Goal: Task Accomplishment & Management: Use online tool/utility

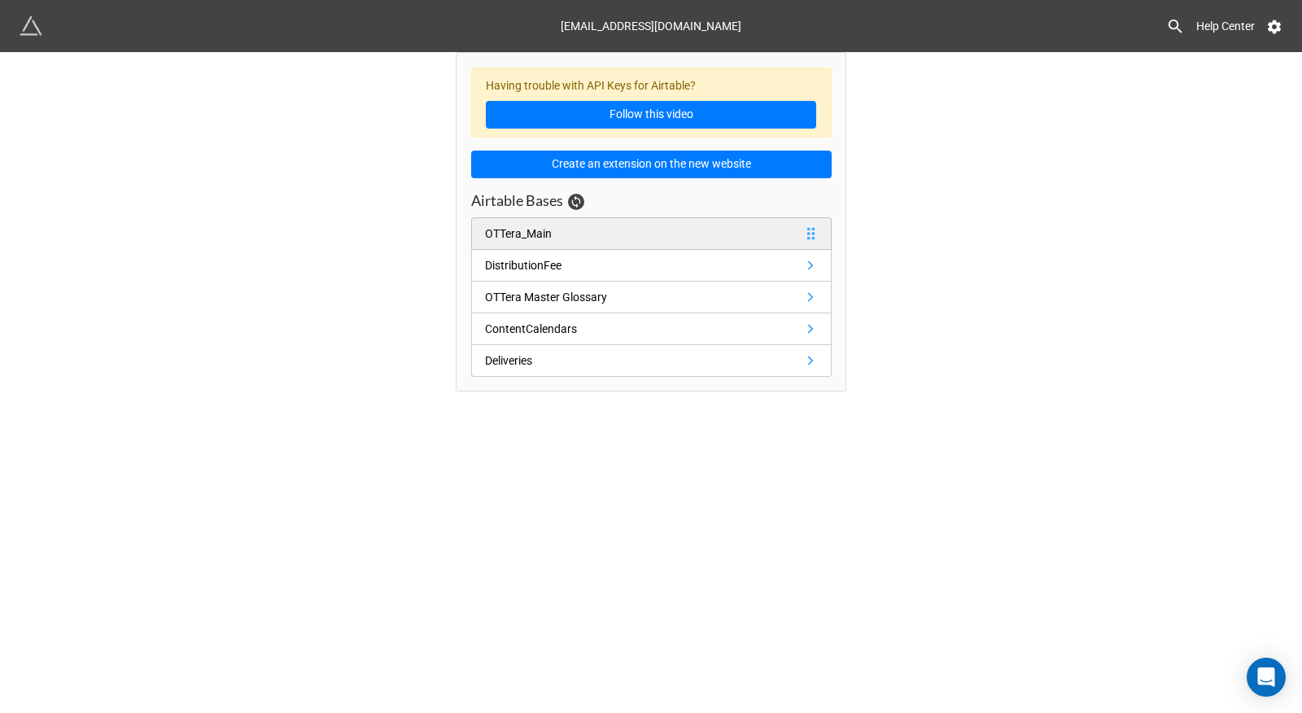
click at [580, 227] on link "OTTera_Main" at bounding box center [651, 233] width 360 height 33
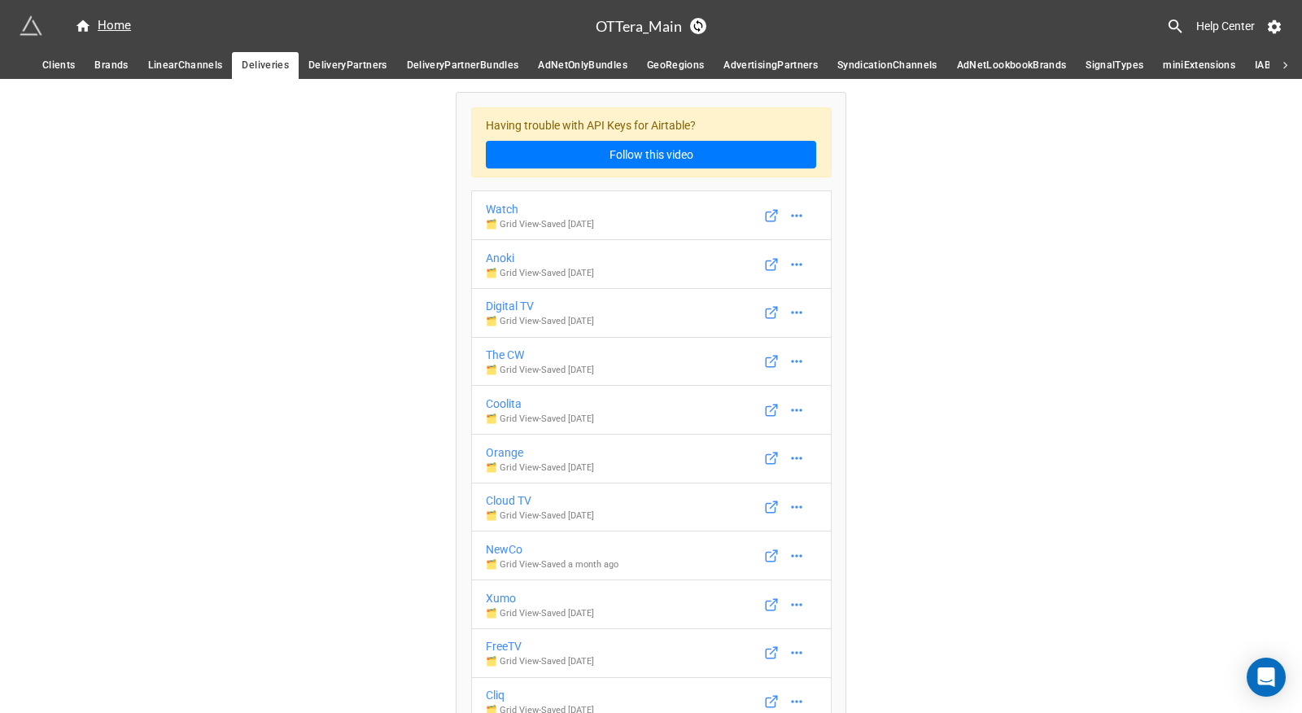
scroll to position [9436, 0]
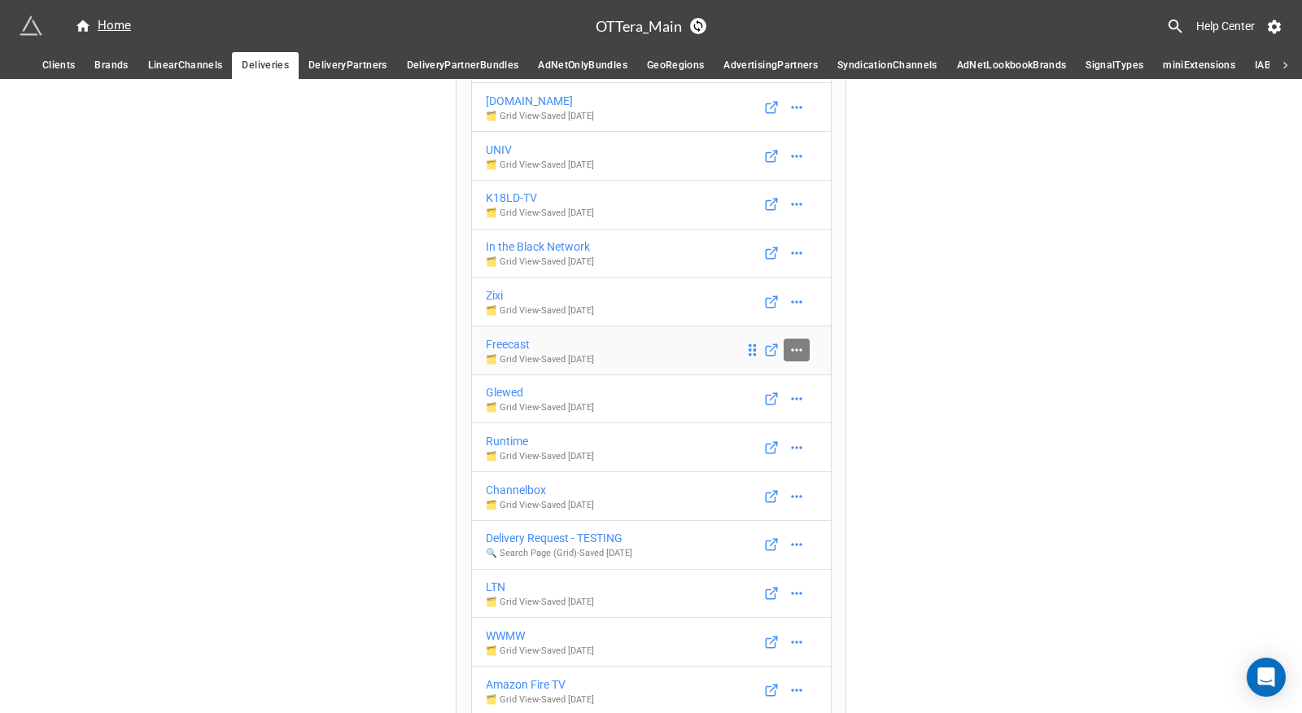
click at [795, 358] on icon at bounding box center [796, 350] width 16 height 16
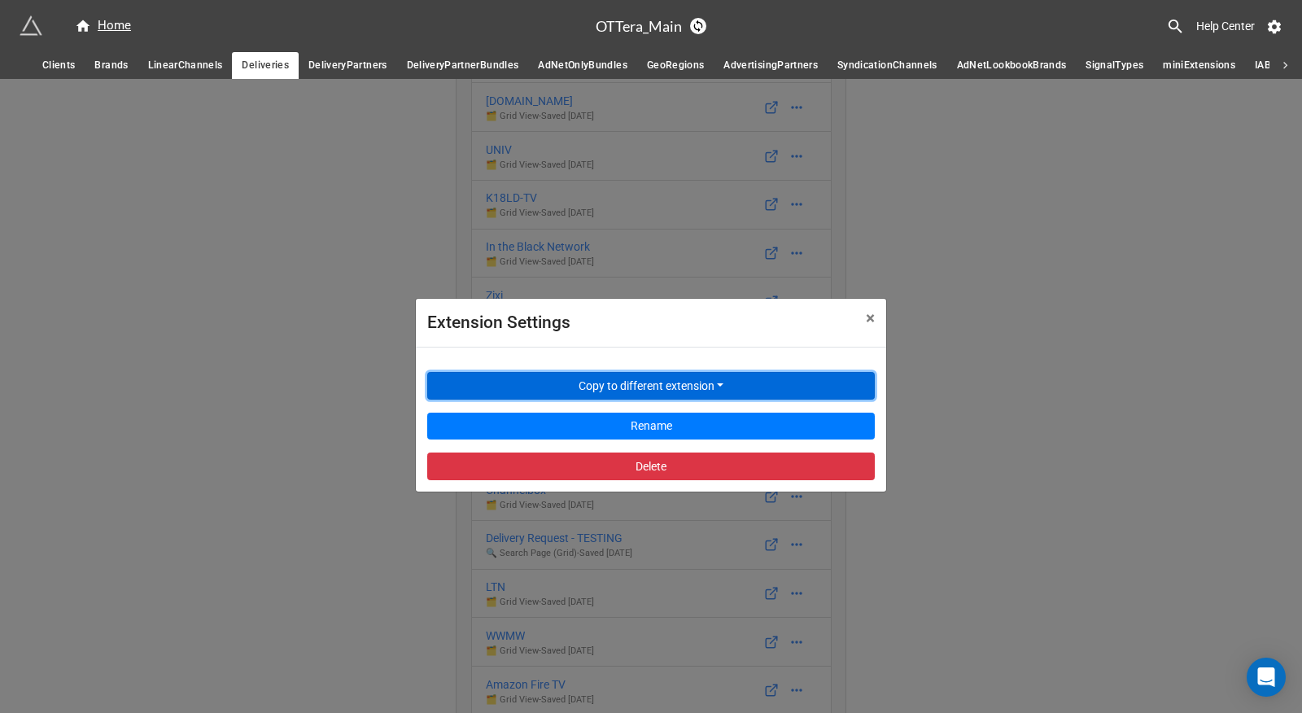
click at [757, 380] on button "Copy to different extension" at bounding box center [650, 386] width 447 height 28
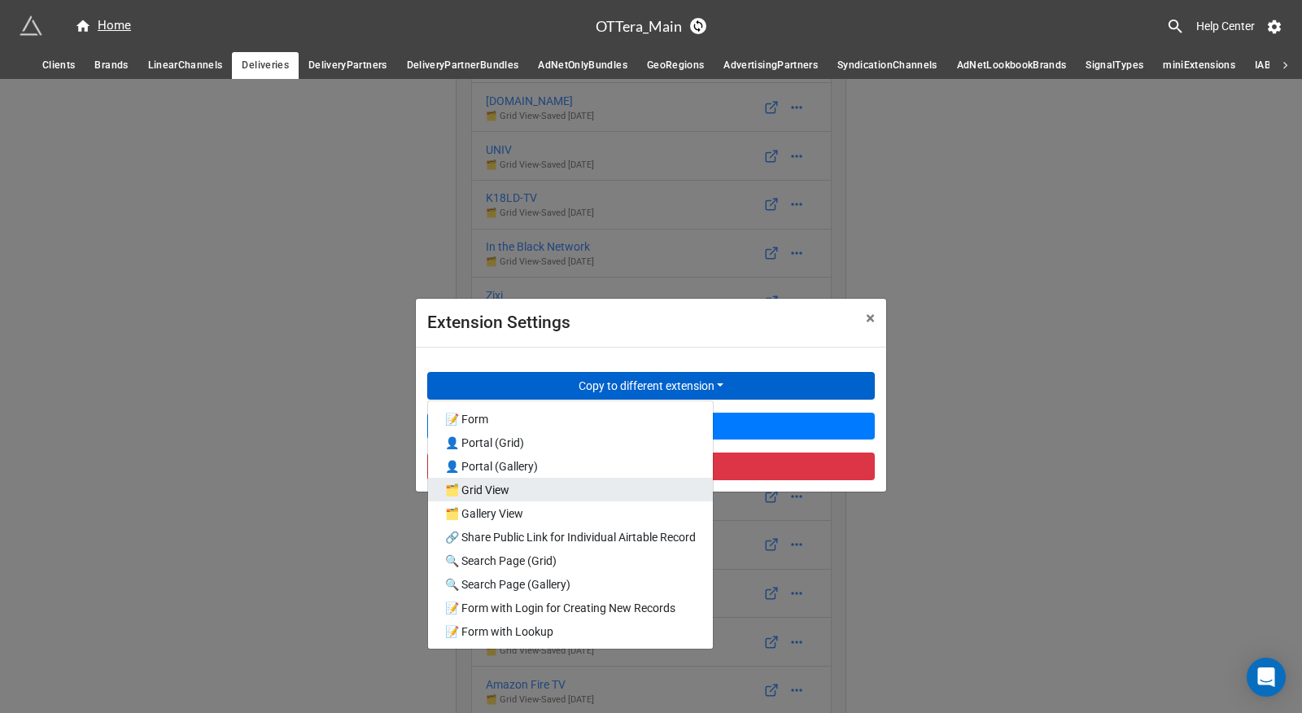
click at [587, 484] on link "🗂️ Grid View" at bounding box center [570, 490] width 285 height 24
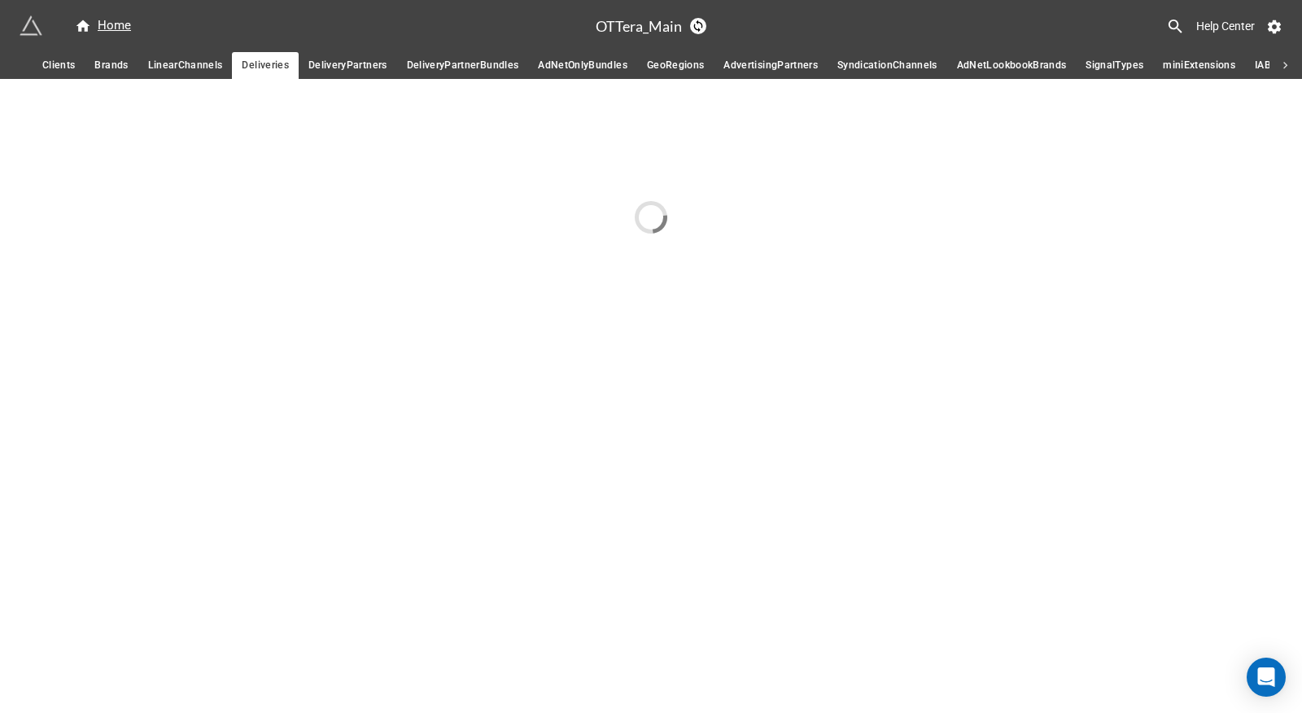
scroll to position [0, 0]
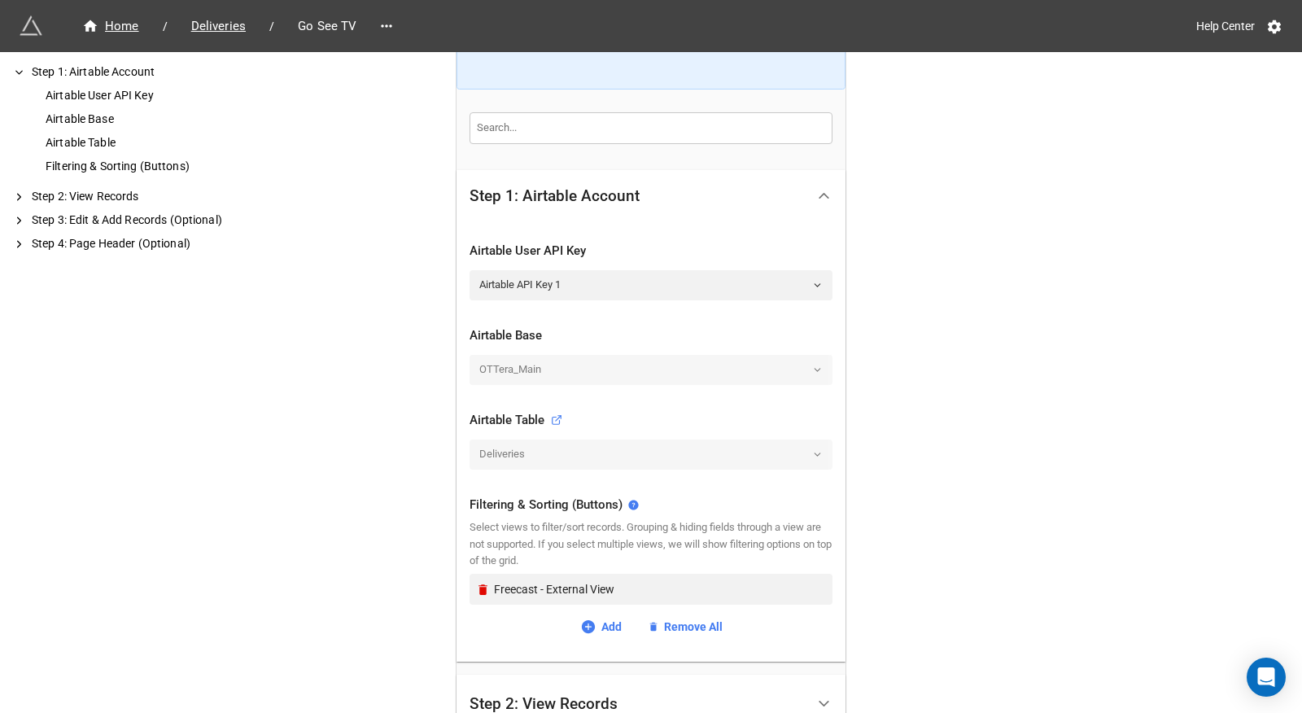
scroll to position [404, 0]
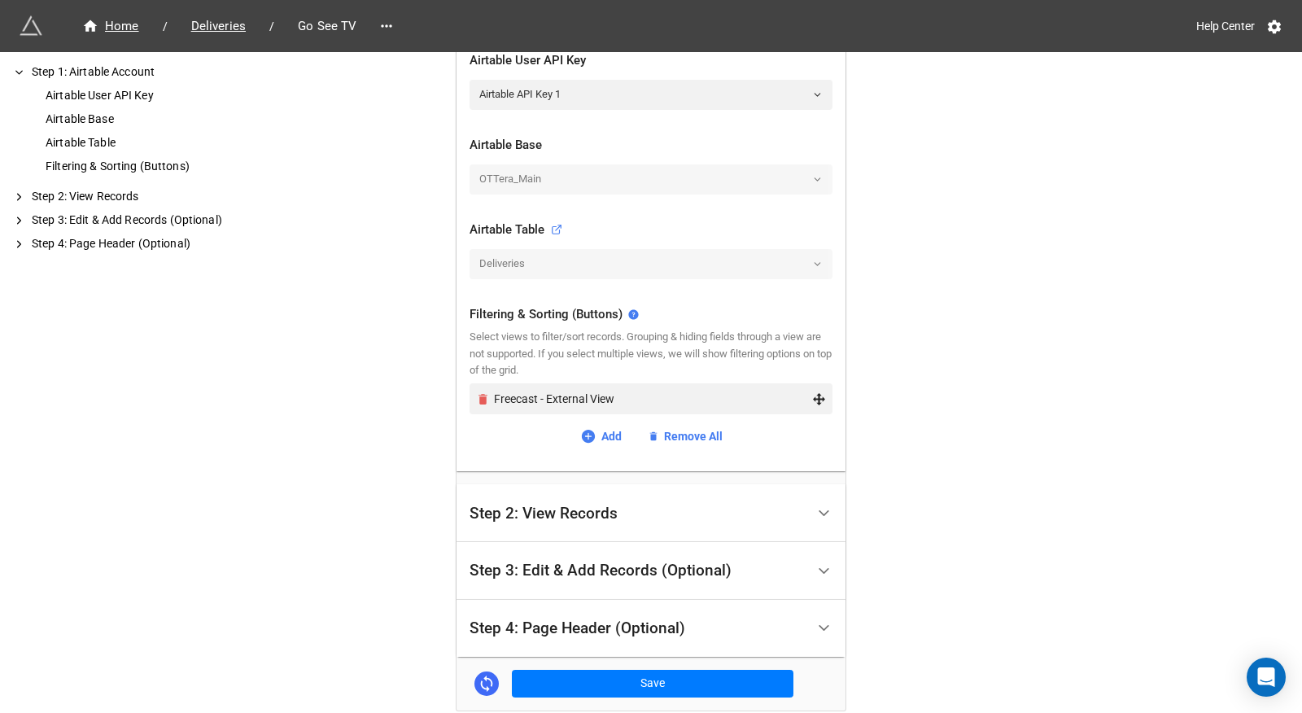
click at [478, 401] on icon "Remove" at bounding box center [482, 399] width 9 height 11
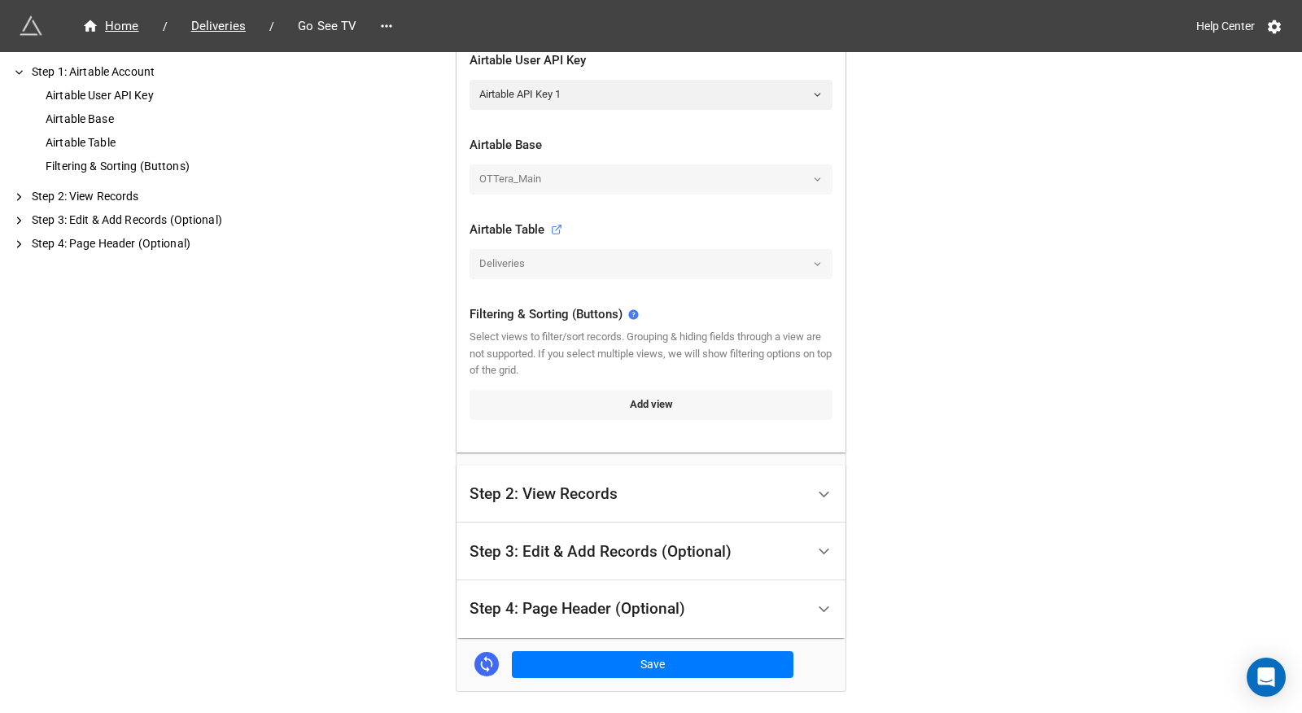
click at [527, 411] on link "Add view" at bounding box center [650, 404] width 363 height 29
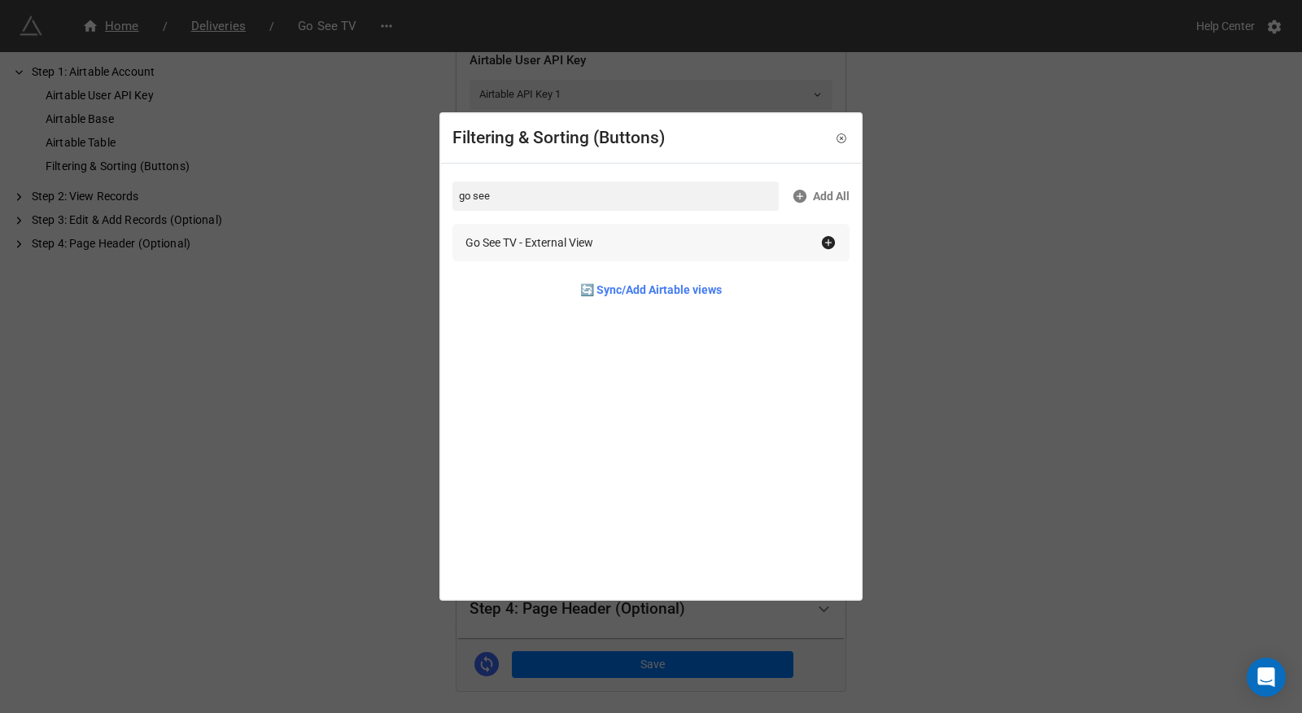
type input "go see"
click at [689, 241] on div "Go See TV - External View" at bounding box center [642, 242] width 355 height 18
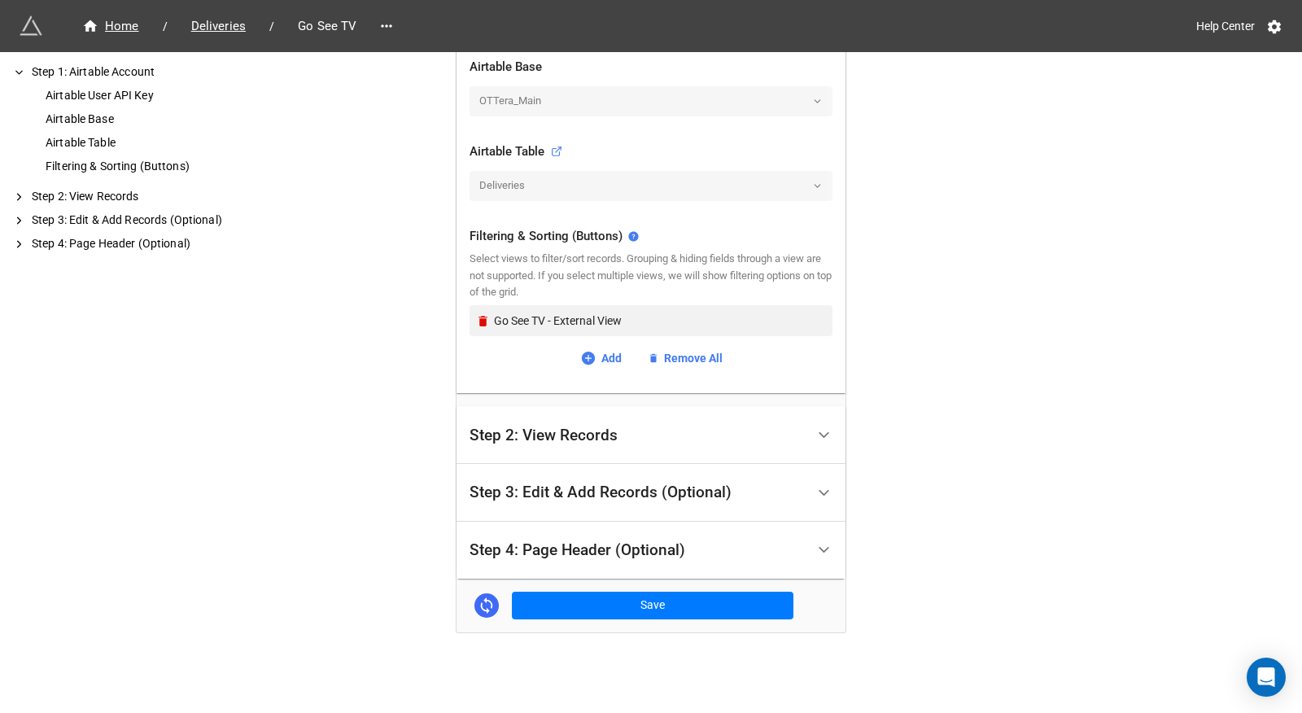
click at [724, 427] on div "Step 2: View Records" at bounding box center [637, 435] width 336 height 38
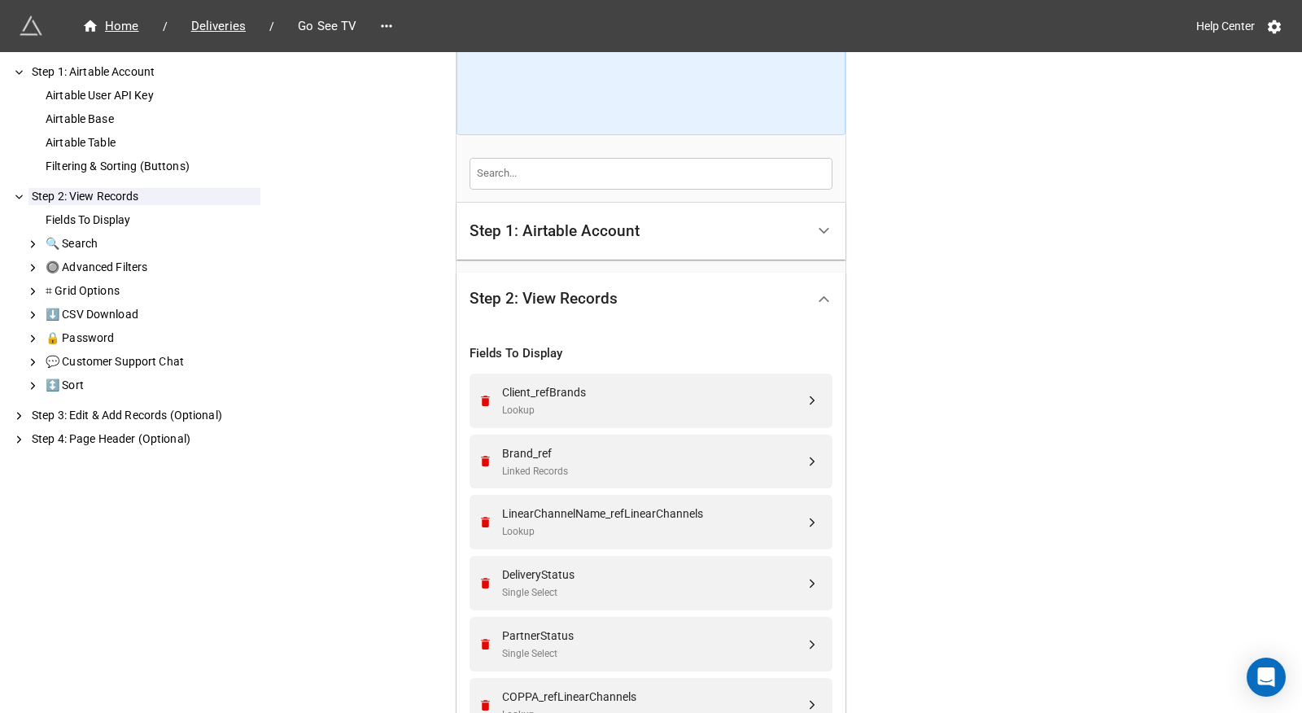
scroll to position [432, 0]
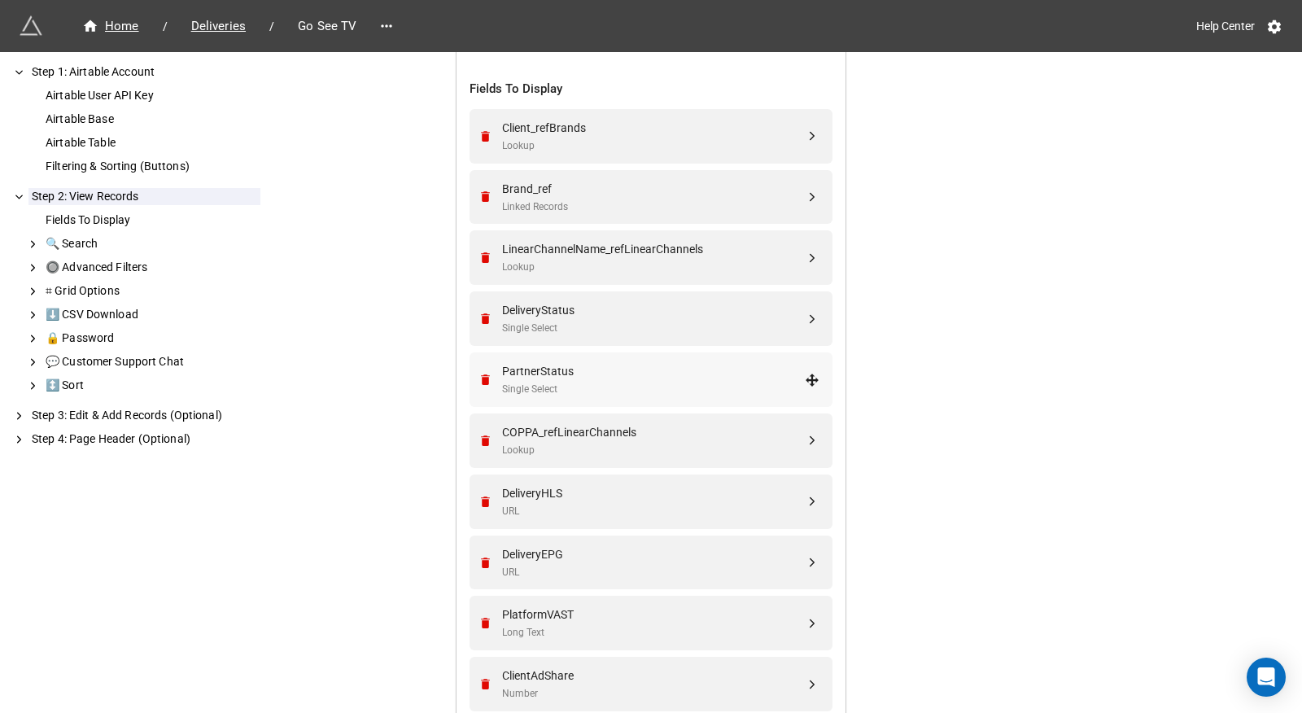
click at [720, 371] on div "PartnerStatus" at bounding box center [653, 371] width 303 height 18
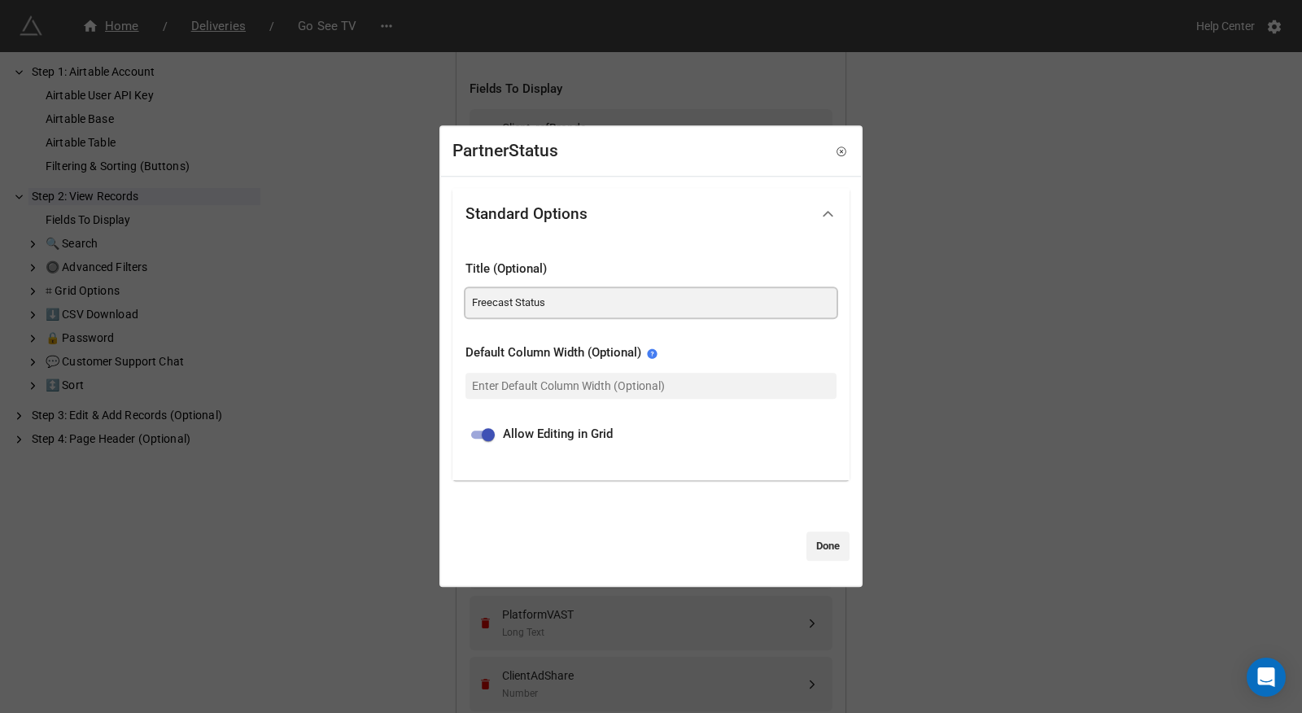
click at [492, 299] on input "Freecast Status" at bounding box center [650, 302] width 371 height 29
type input "Go See TV Status"
click at [814, 534] on link "Done" at bounding box center [827, 545] width 43 height 29
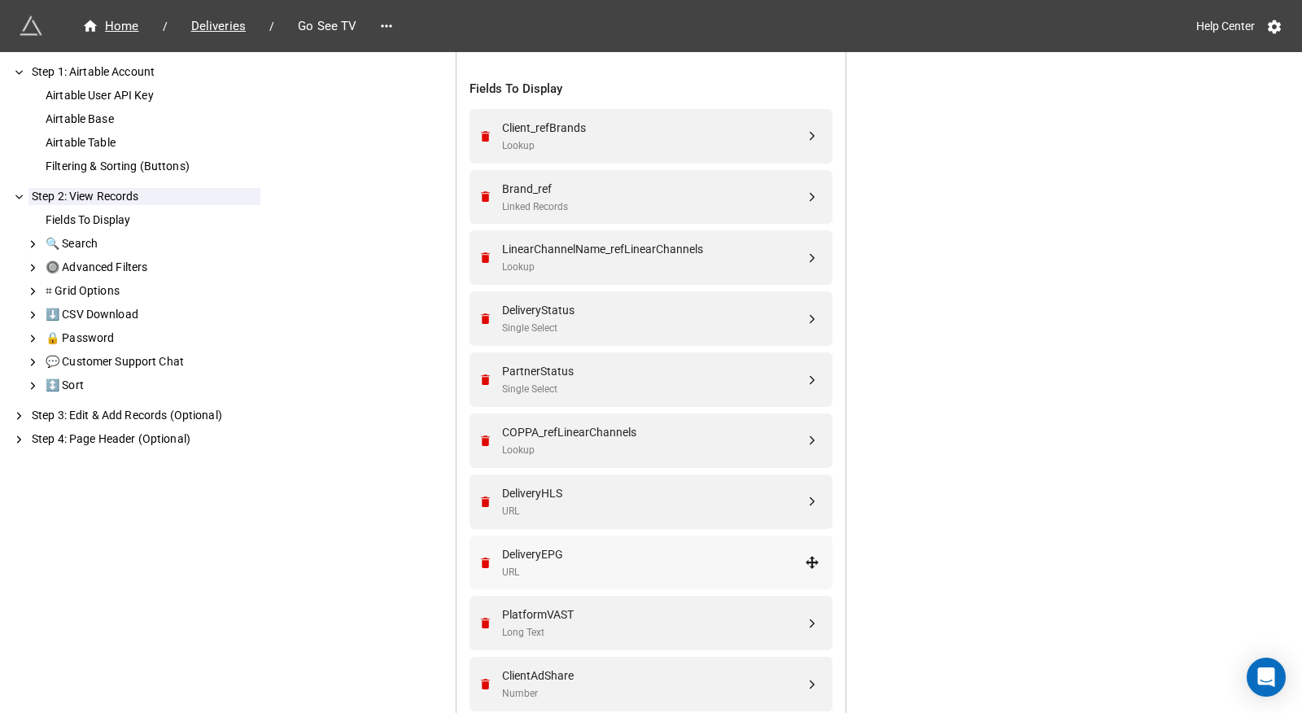
scroll to position [1158, 0]
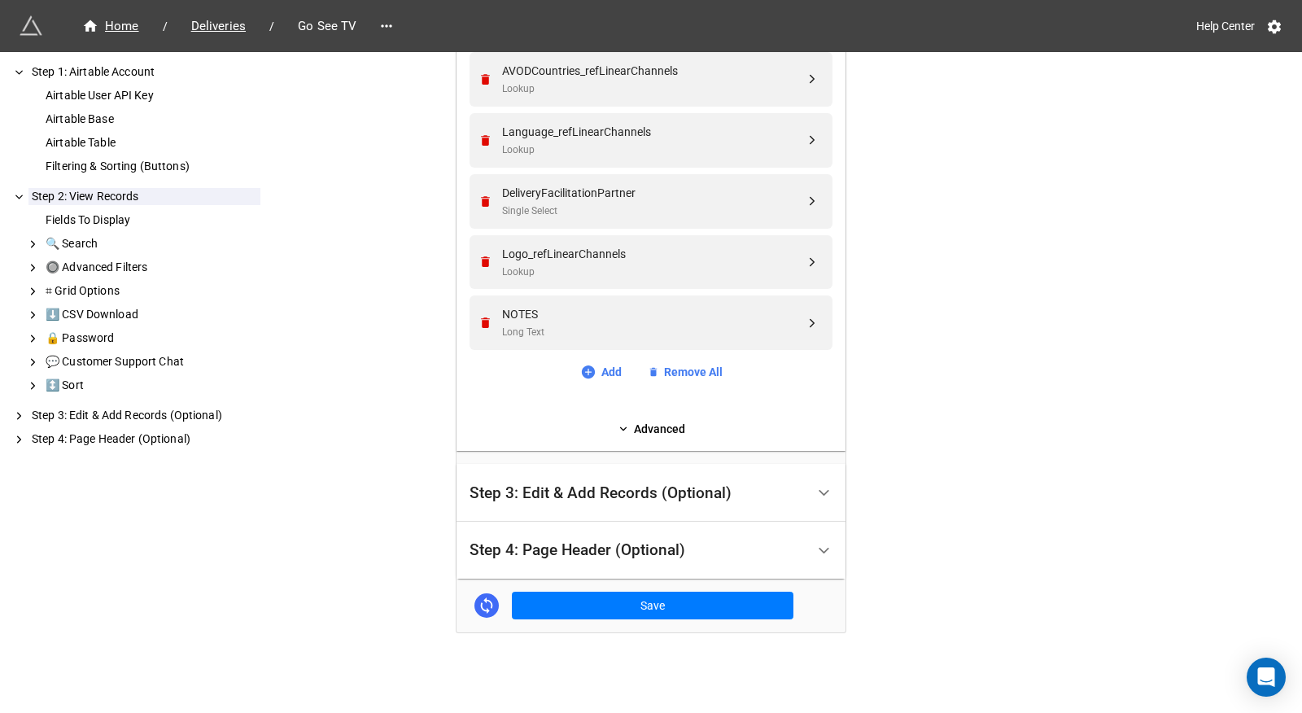
click at [672, 425] on link "Advanced" at bounding box center [650, 429] width 363 height 18
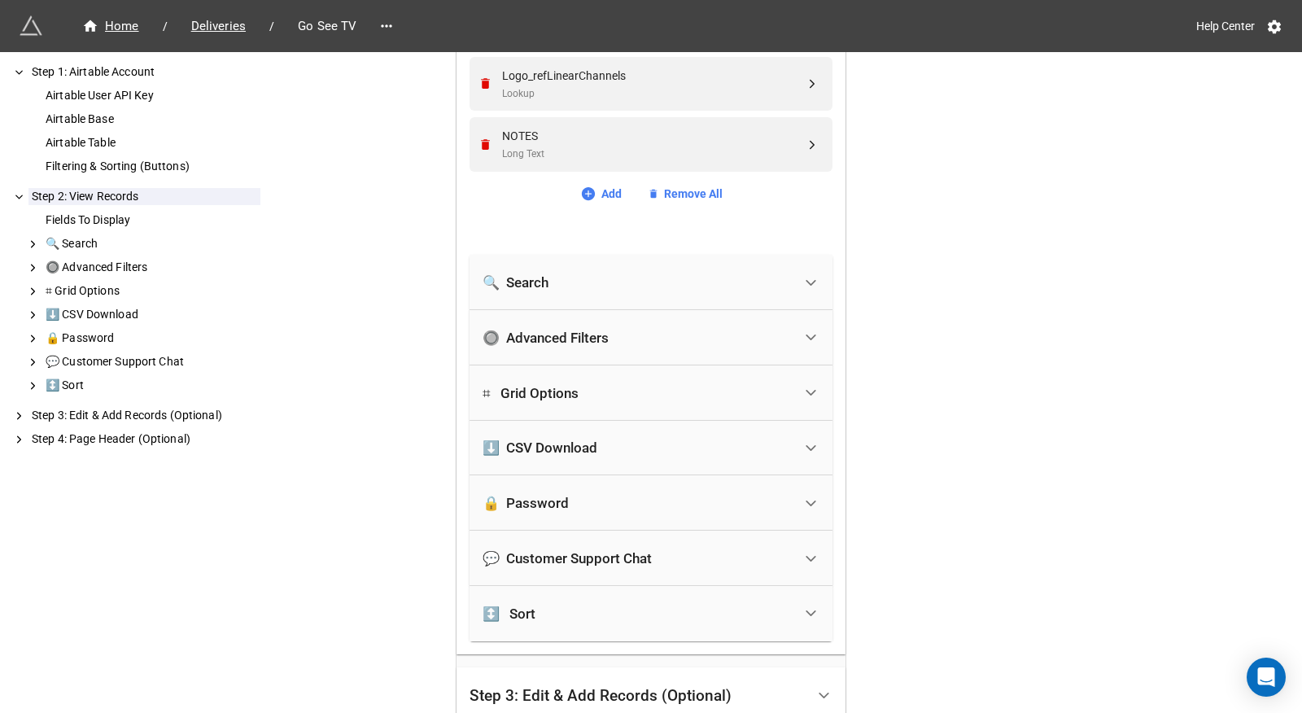
click at [610, 501] on div "🔒 Password" at bounding box center [637, 503] width 310 height 36
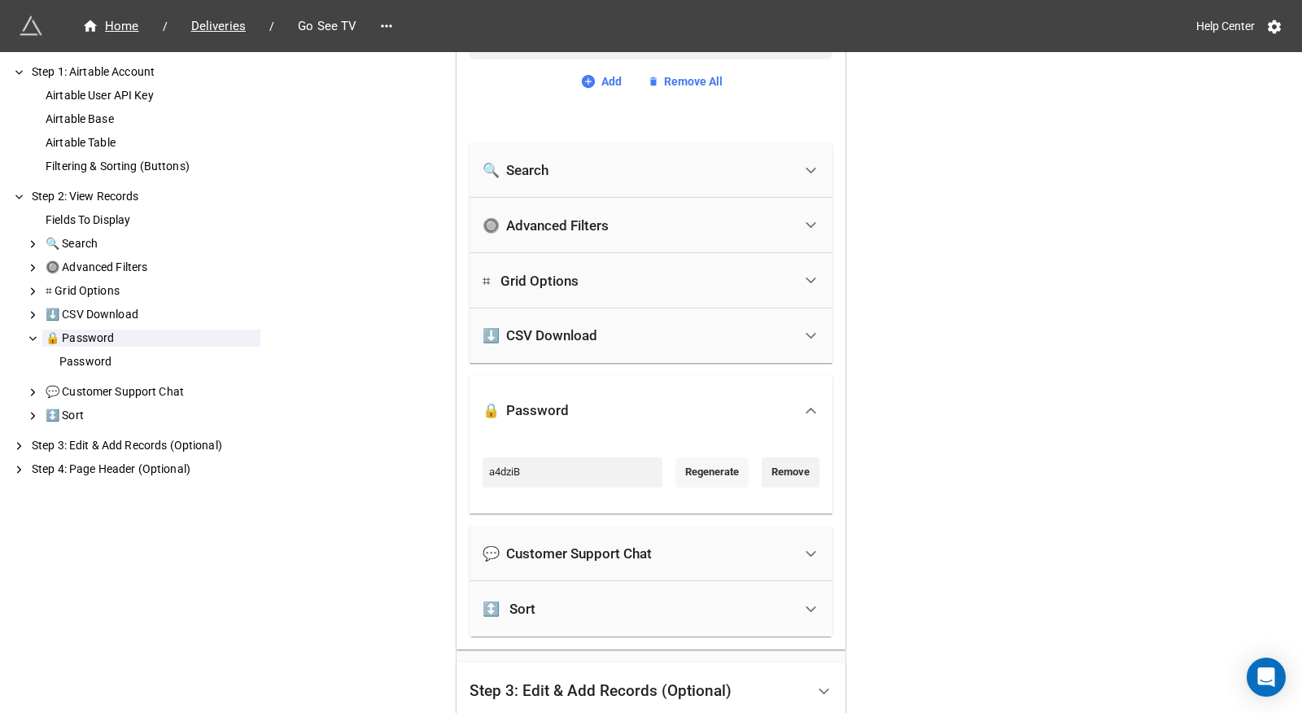
scroll to position [1451, 0]
click at [707, 473] on link "Regenerate" at bounding box center [711, 469] width 73 height 29
type input "OvOtI8"
click at [569, 471] on input "OvOtI8" at bounding box center [572, 469] width 180 height 29
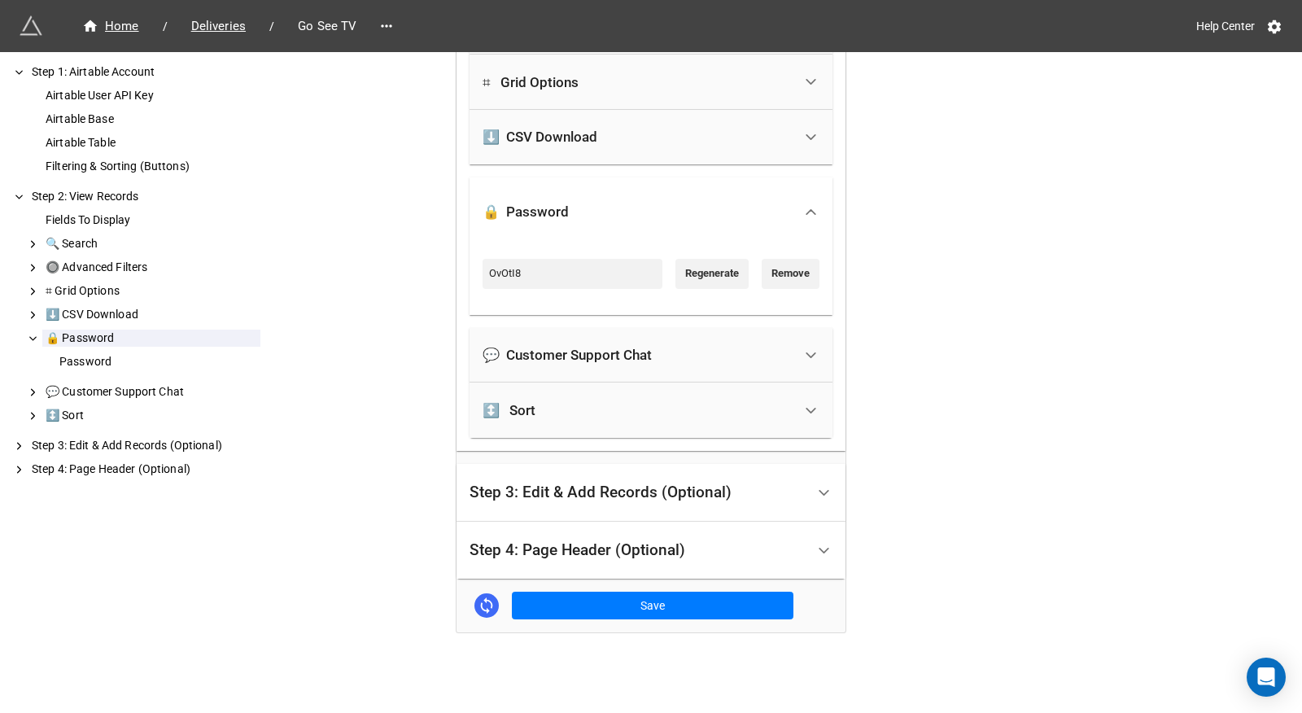
click at [698, 556] on div "Step 4: Page Header (Optional)" at bounding box center [637, 550] width 336 height 38
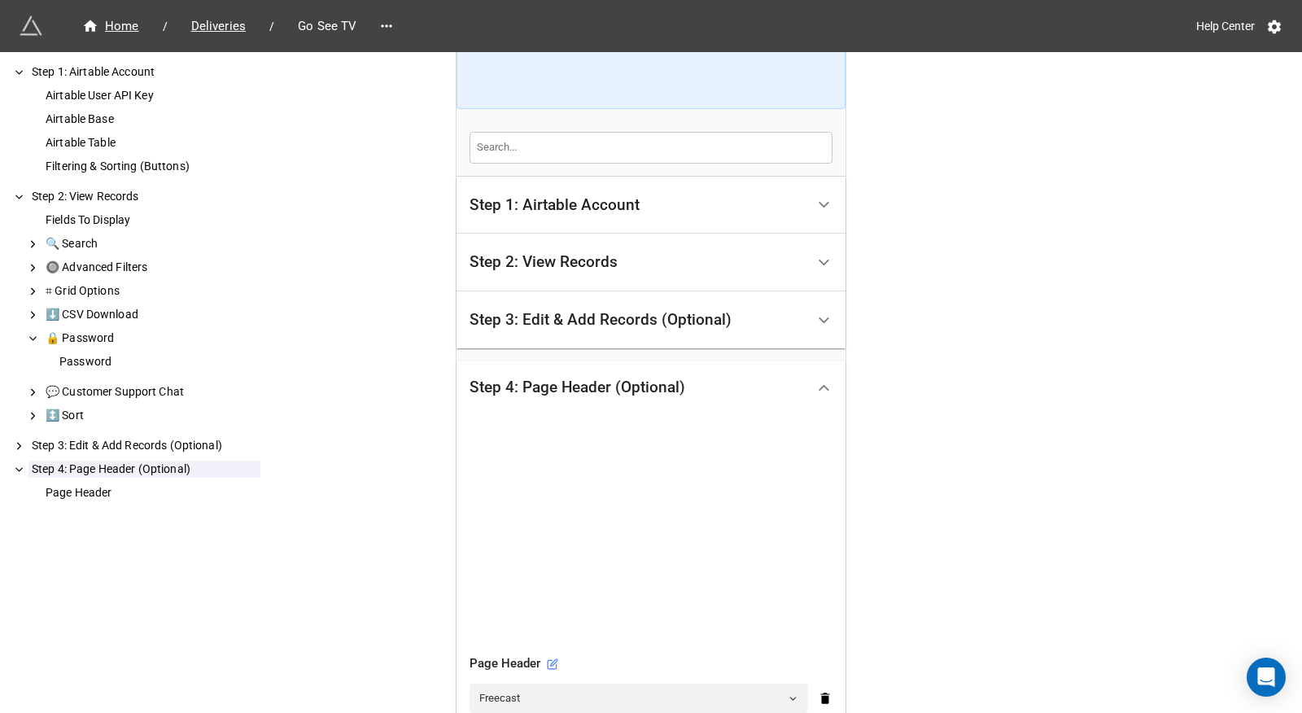
scroll to position [354, 0]
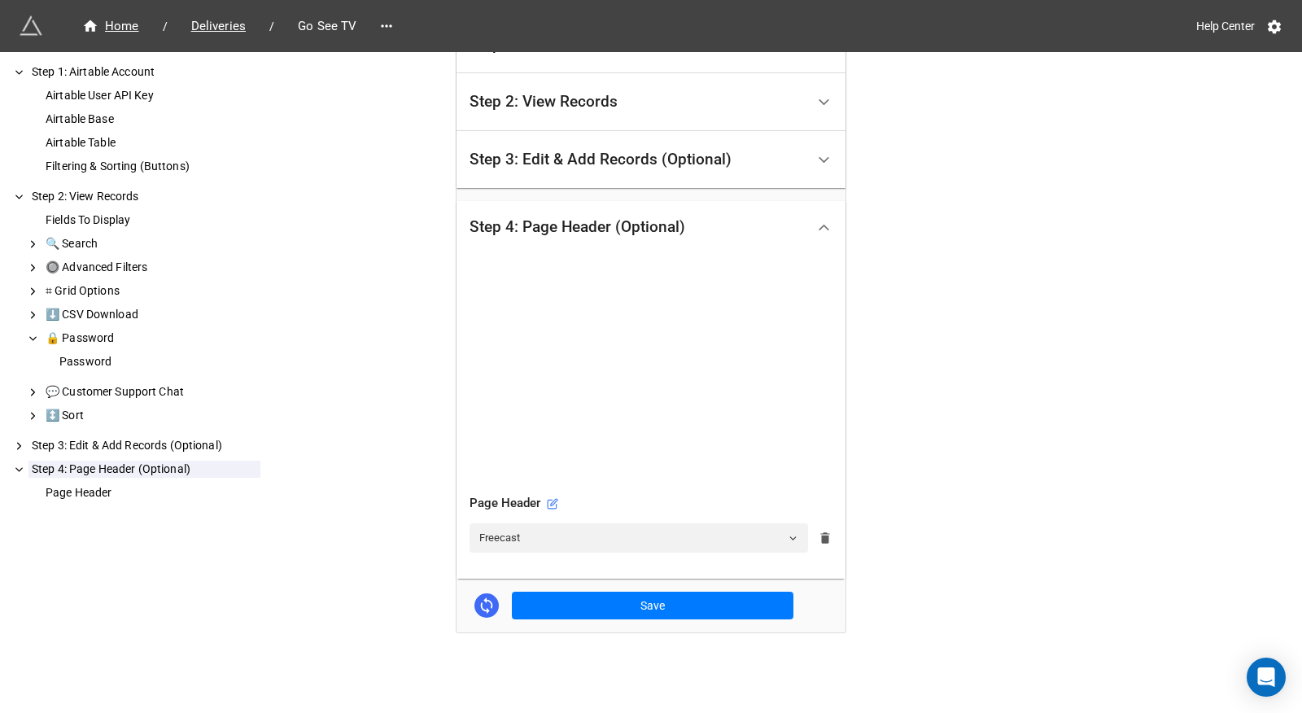
click at [823, 535] on icon at bounding box center [824, 537] width 9 height 11
click at [820, 532] on icon at bounding box center [824, 537] width 13 height 13
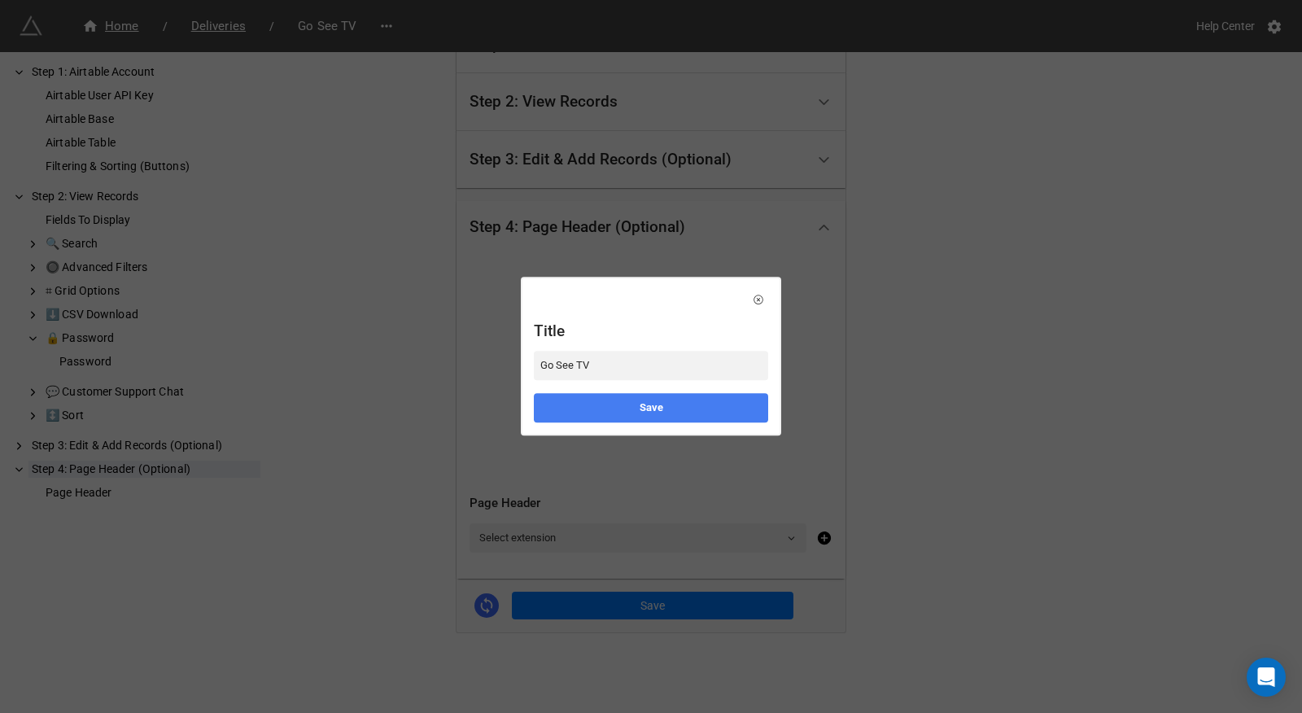
type input "Go See TV"
click at [712, 407] on link "Save" at bounding box center [651, 407] width 234 height 29
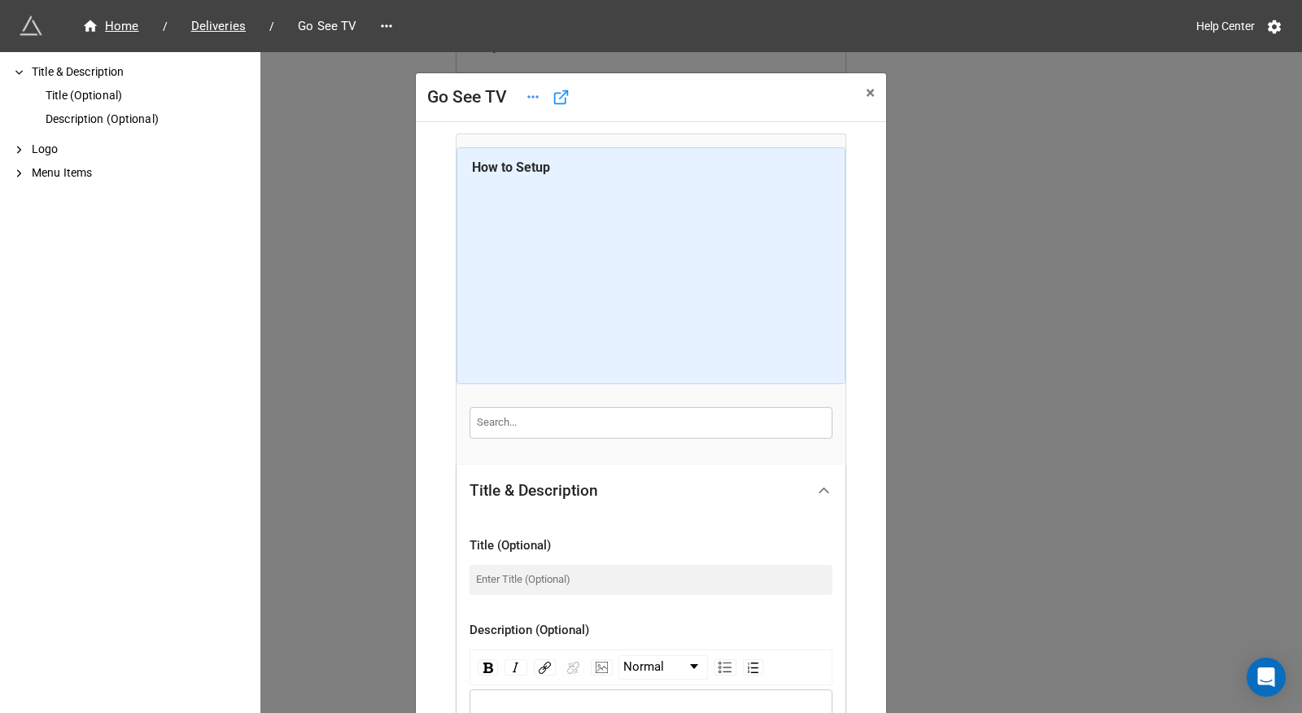
scroll to position [103, 0]
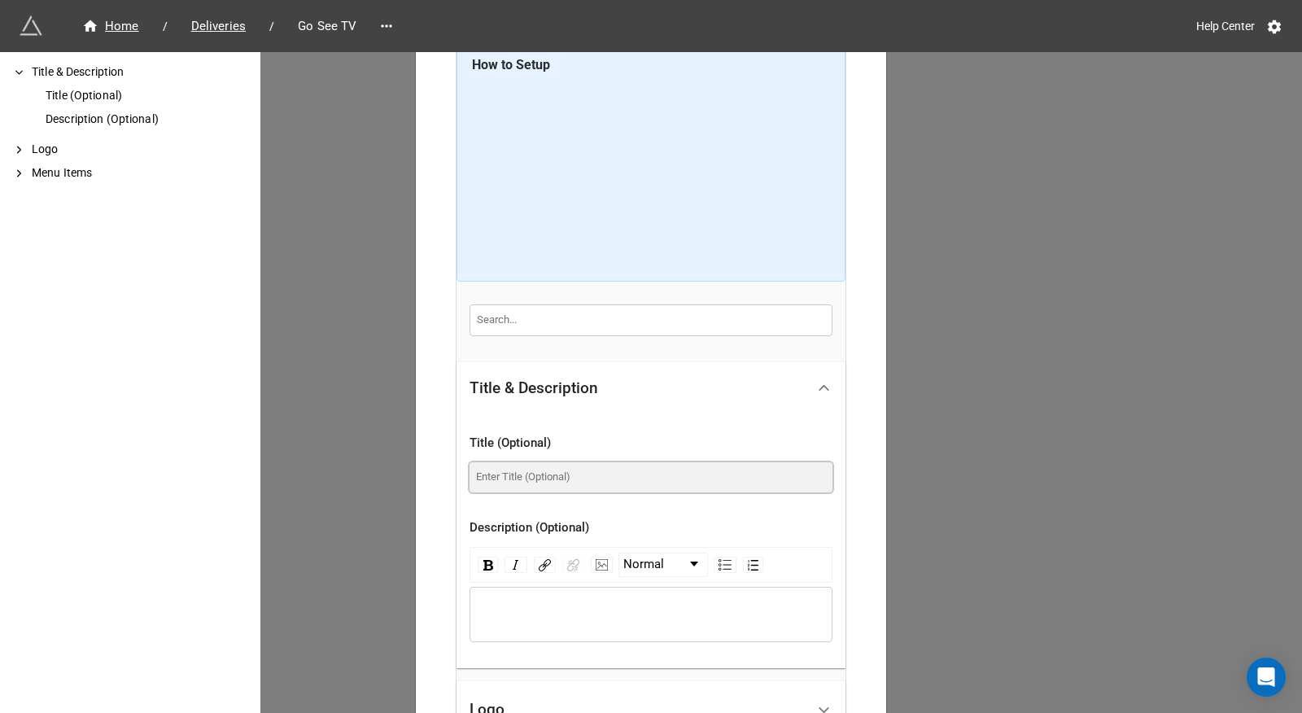
click at [554, 482] on input at bounding box center [650, 476] width 363 height 29
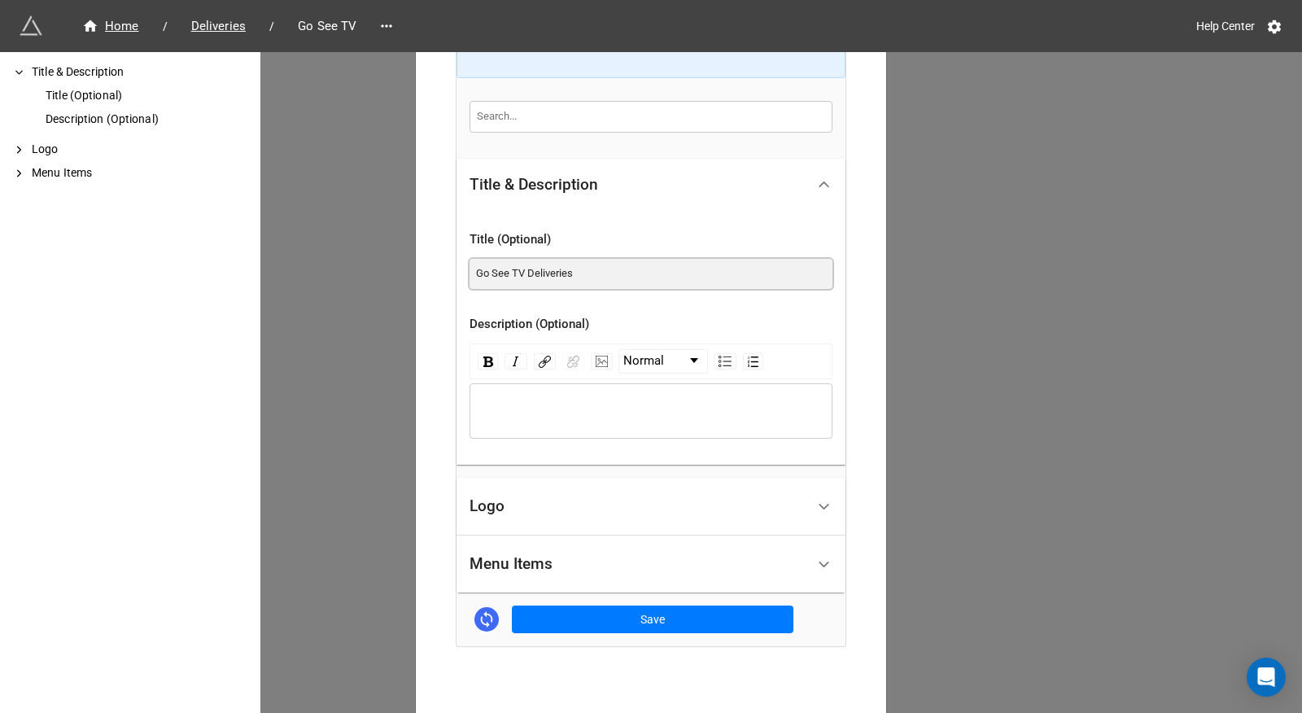
type input "Go See TV Deliveries"
click at [550, 504] on div "Logo" at bounding box center [637, 506] width 336 height 38
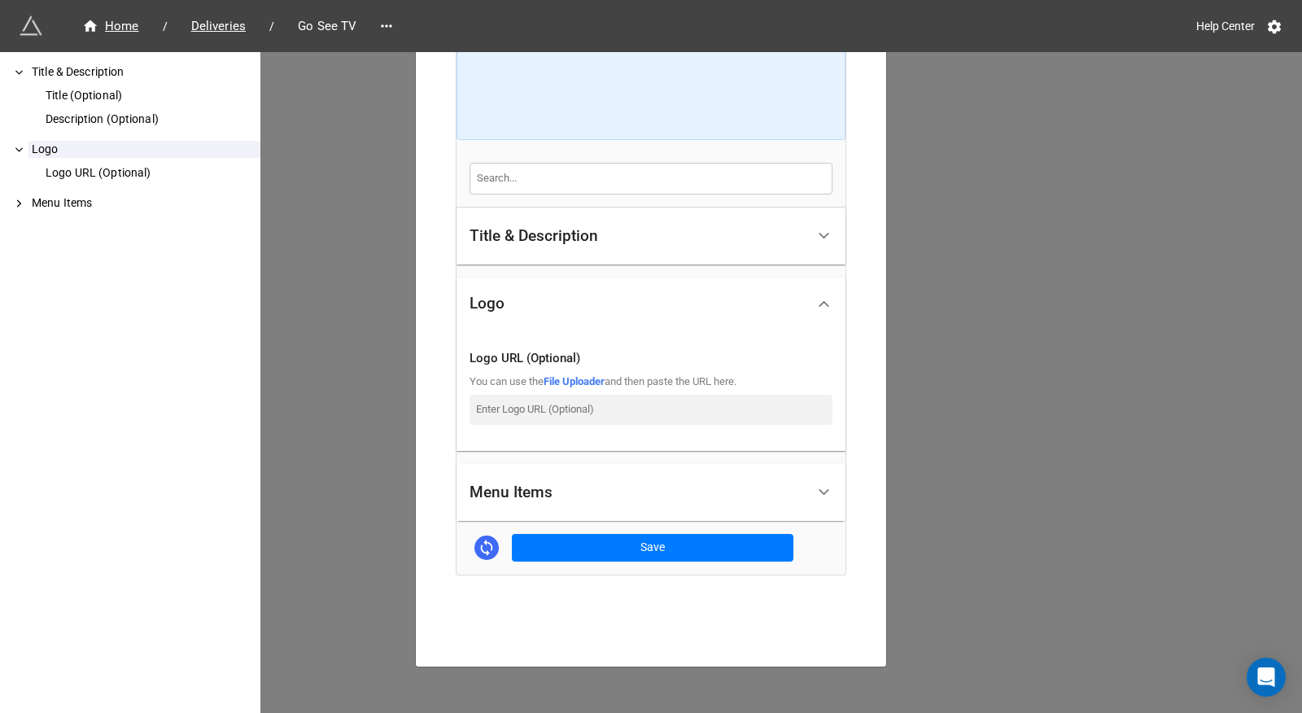
scroll to position [247, 0]
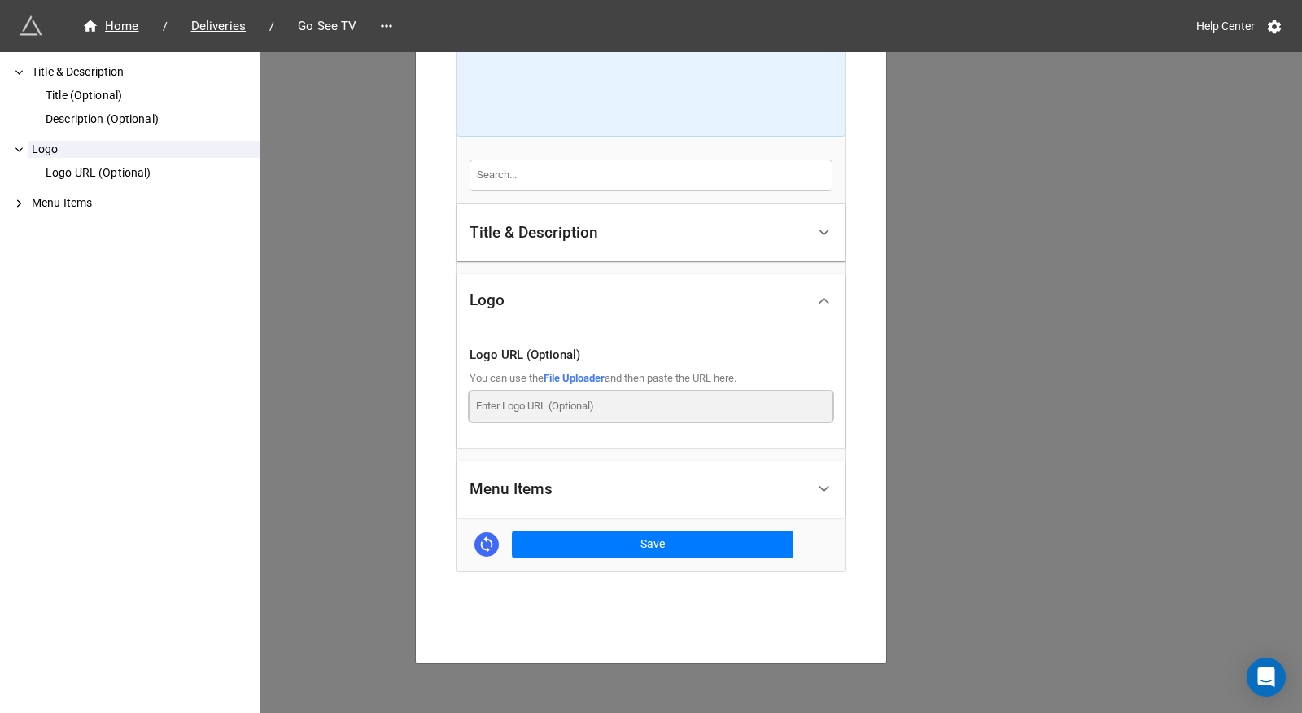
click at [573, 407] on input at bounding box center [650, 405] width 363 height 29
paste input "[URL][DOMAIN_NAME]"
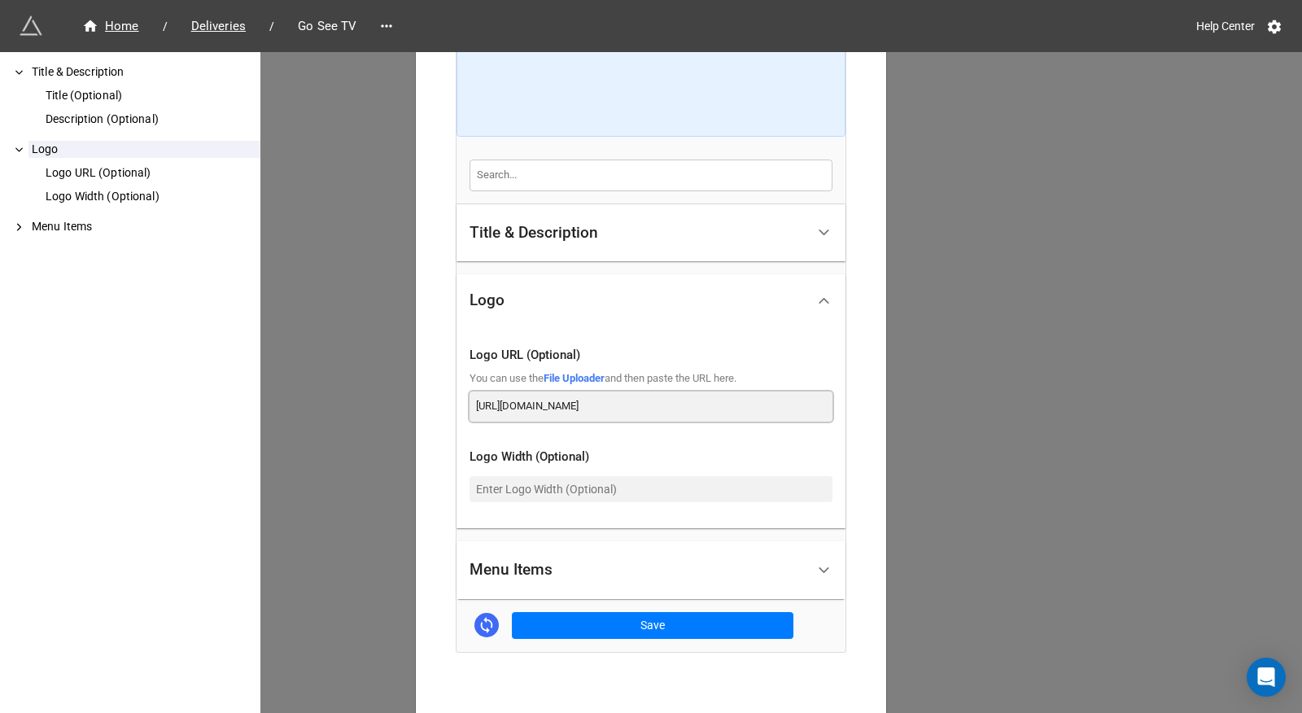
scroll to position [329, 0]
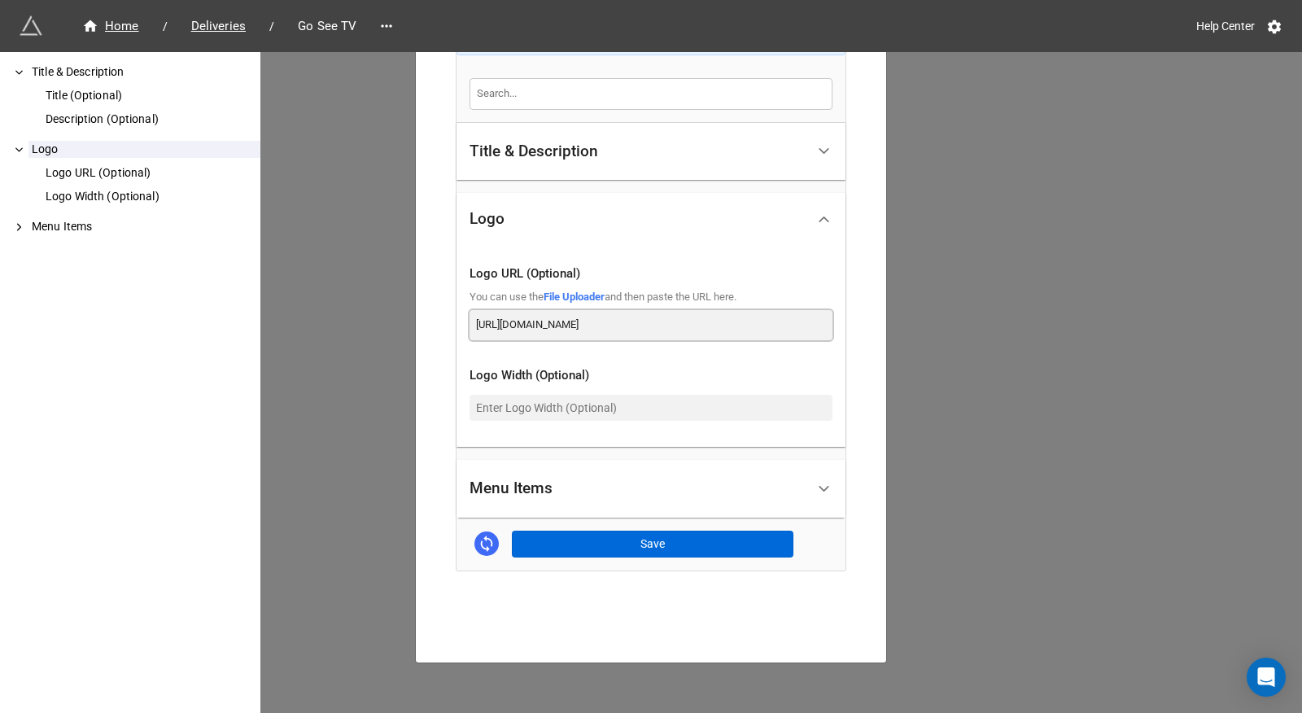
type input "[URL][DOMAIN_NAME]"
click at [620, 538] on button "Save" at bounding box center [652, 544] width 281 height 28
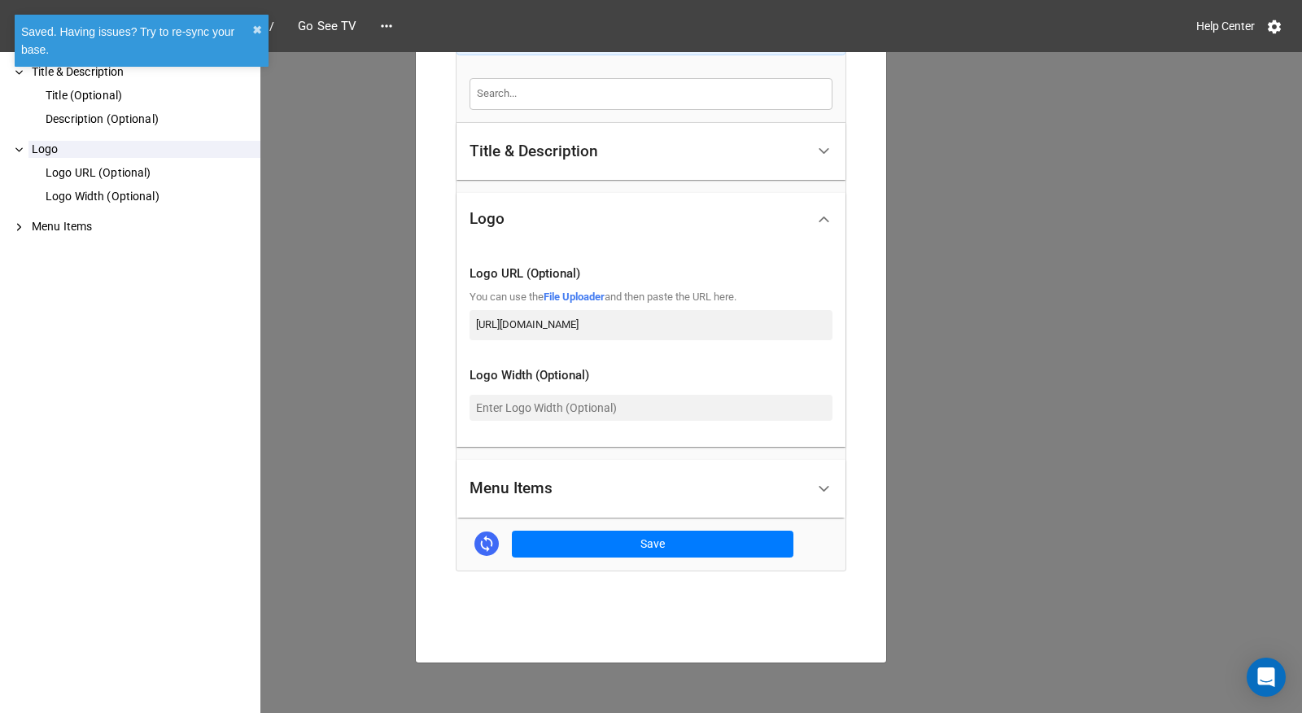
click at [889, 441] on div "Go See TV × Close How to Setup Title & Description Title (Optional) Description…" at bounding box center [651, 408] width 1302 height 713
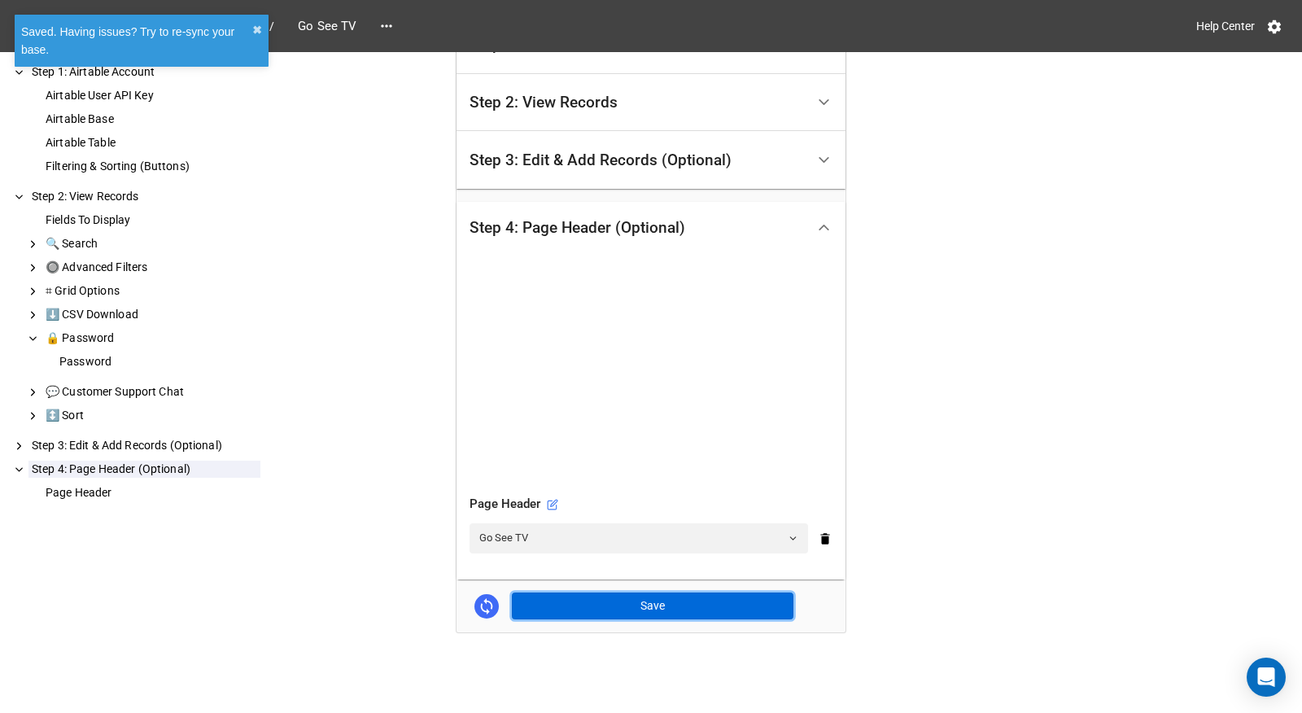
click at [659, 604] on button "Save" at bounding box center [652, 606] width 281 height 28
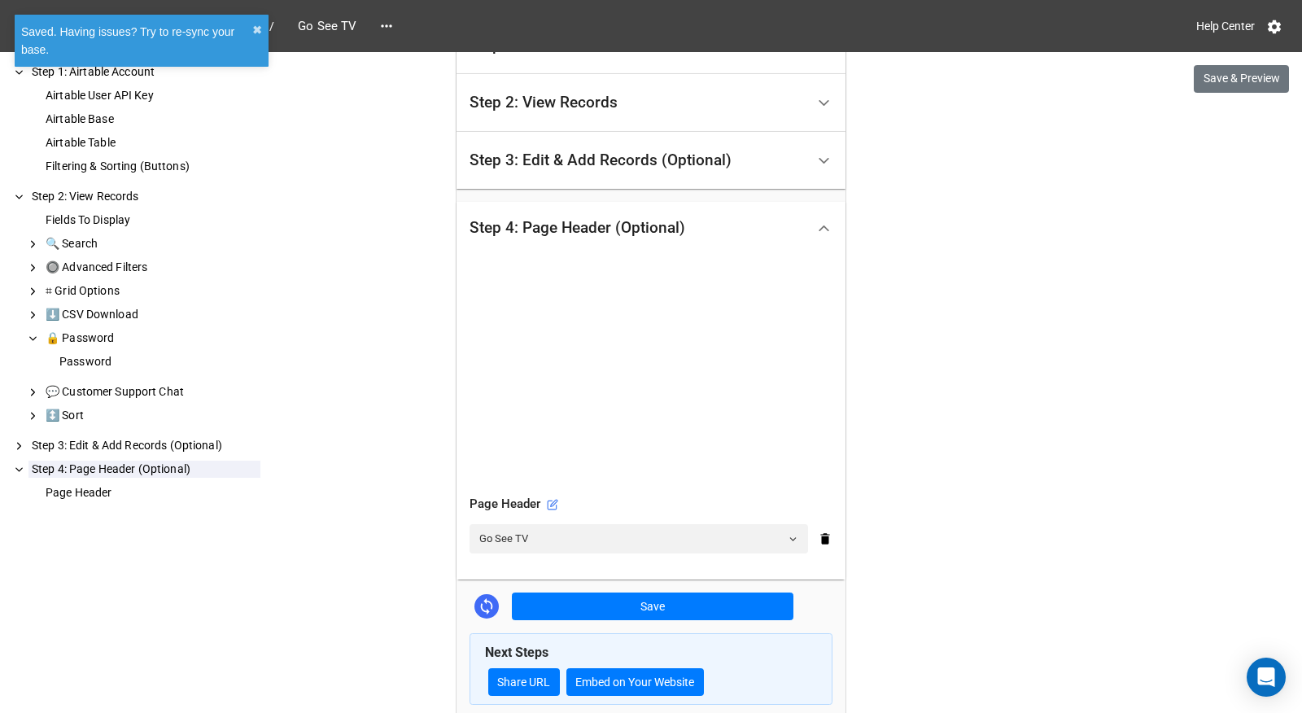
click at [524, 696] on div "Next Steps Share URL Embed on Your Website" at bounding box center [650, 669] width 363 height 72
click at [528, 683] on link "Share URL" at bounding box center [524, 682] width 72 height 28
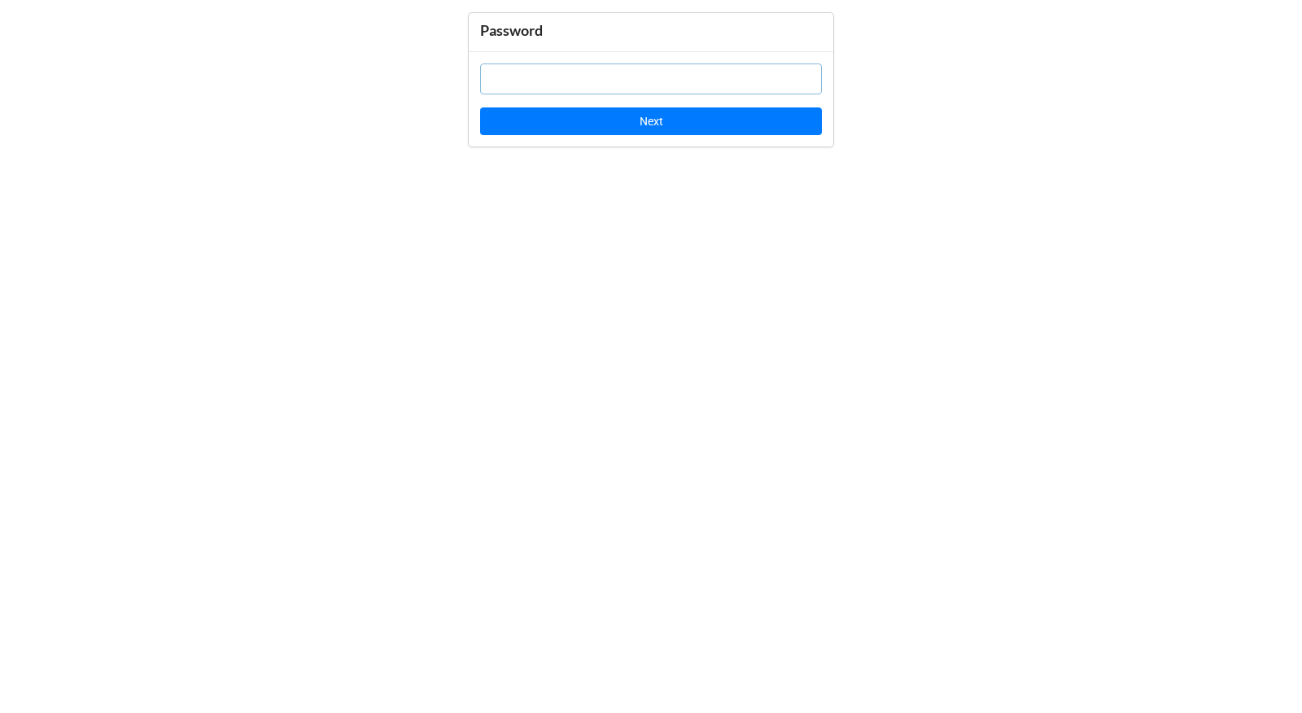
click at [739, 76] on input "text" at bounding box center [651, 78] width 342 height 31
paste input "OvOtI8"
type input "OvOtI8"
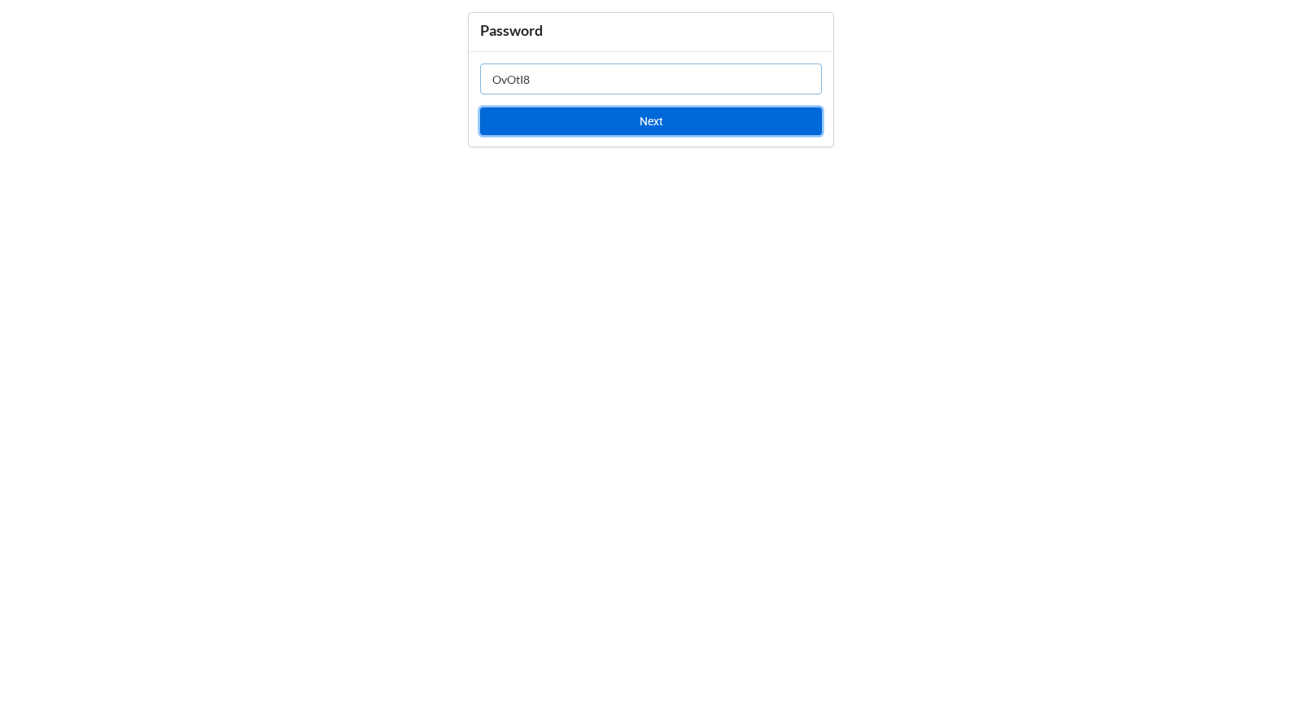
click at [722, 126] on button "Next" at bounding box center [651, 121] width 342 height 28
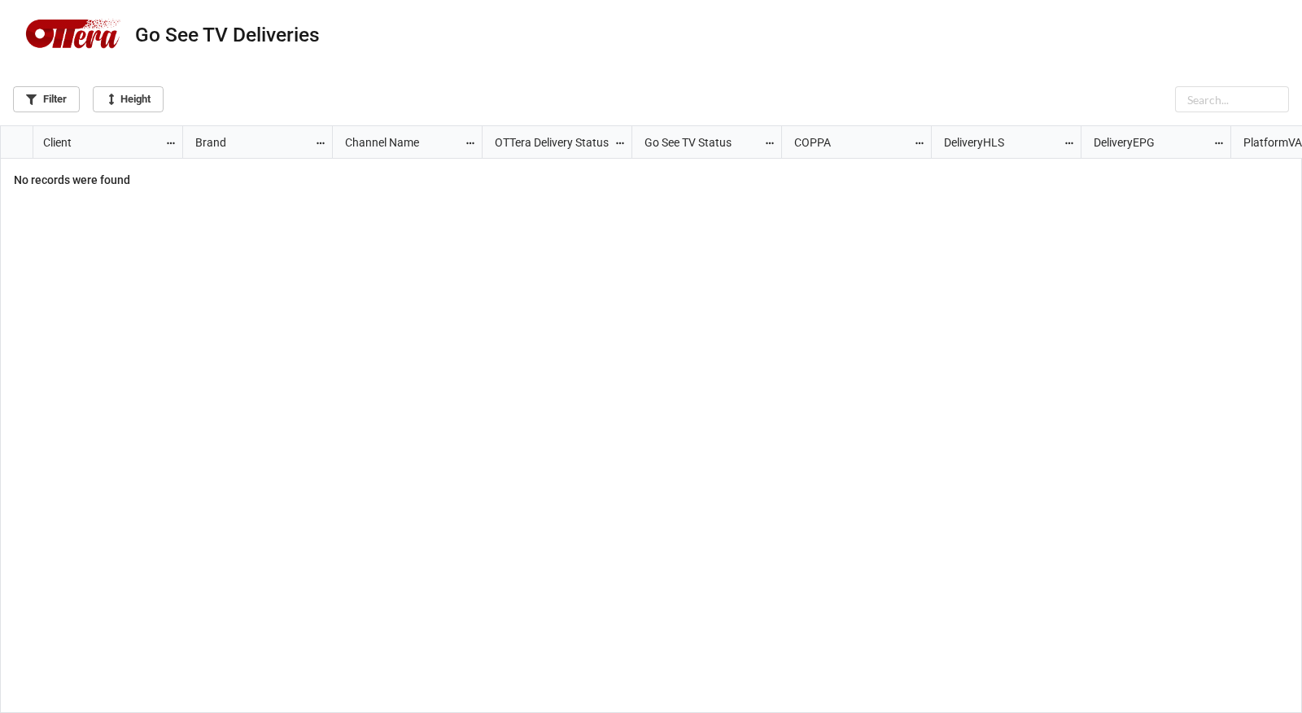
scroll to position [9, 9]
